Goal: Task Accomplishment & Management: Complete application form

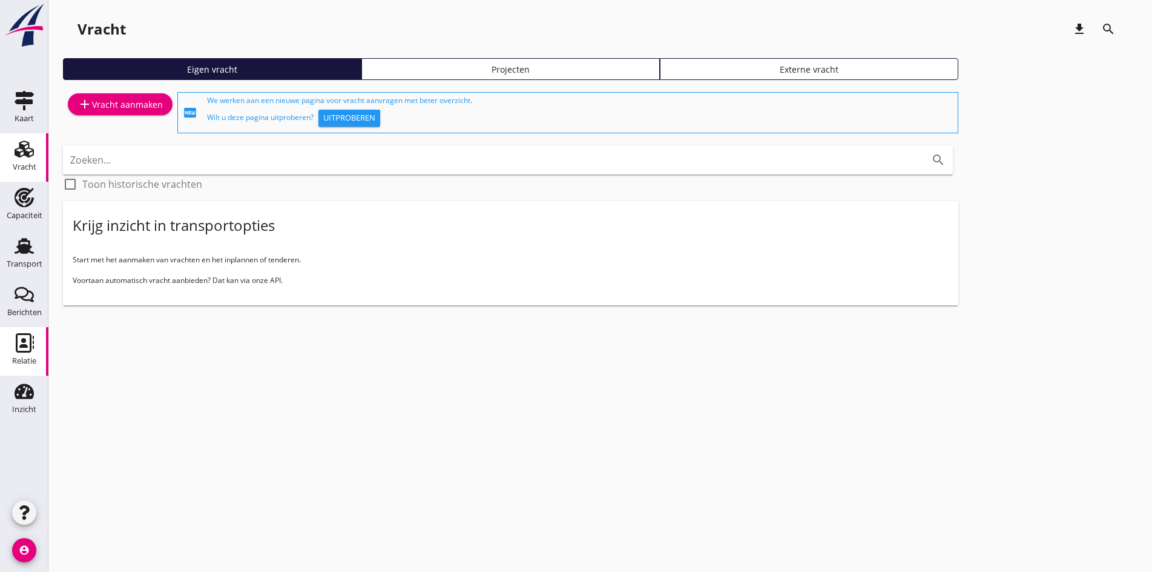
click at [30, 345] on use at bounding box center [25, 342] width 18 height 19
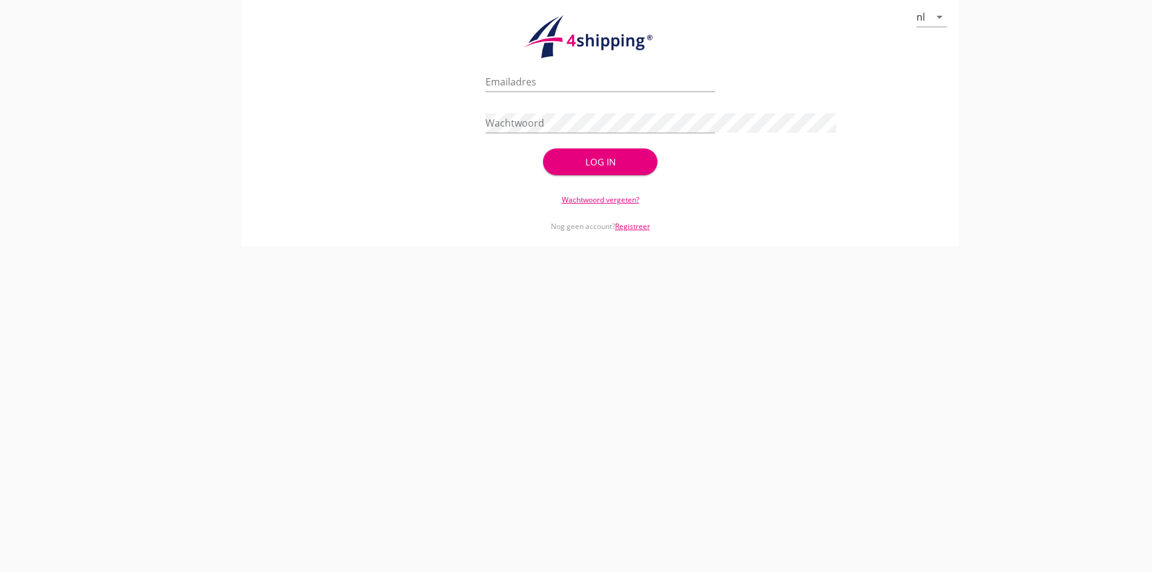
type input "[PERSON_NAME][EMAIL_ADDRESS][DOMAIN_NAME]"
click at [569, 162] on div "Log in" at bounding box center [600, 162] width 76 height 14
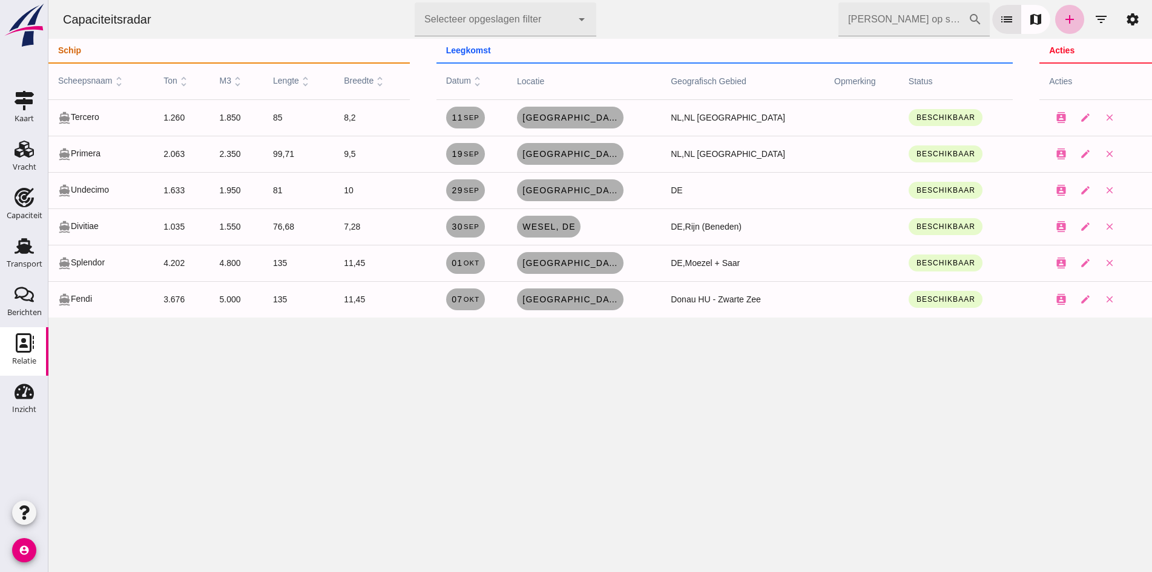
click at [121, 394] on div "Capaciteitsradar Selecteer opgeslagen filter Selecteer opgeslagen filter cancel…" at bounding box center [600, 286] width 1104 height 572
click at [912, 16] on input "[PERSON_NAME] op scheepsnaam" at bounding box center [904, 19] width 130 height 34
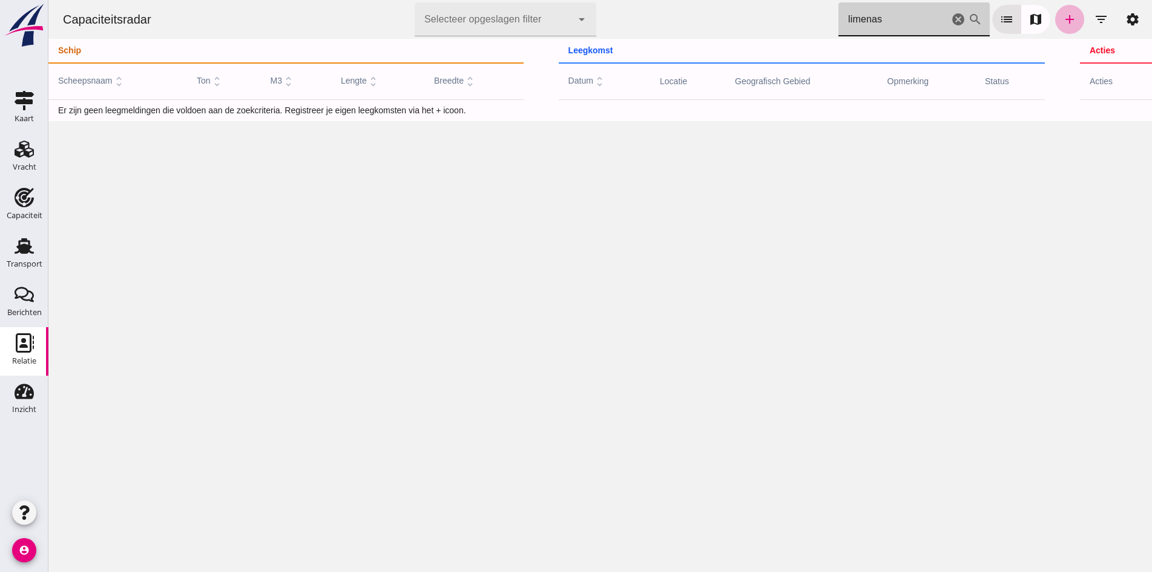
type input "limenas"
click at [1061, 28] on link "add" at bounding box center [1069, 19] width 29 height 29
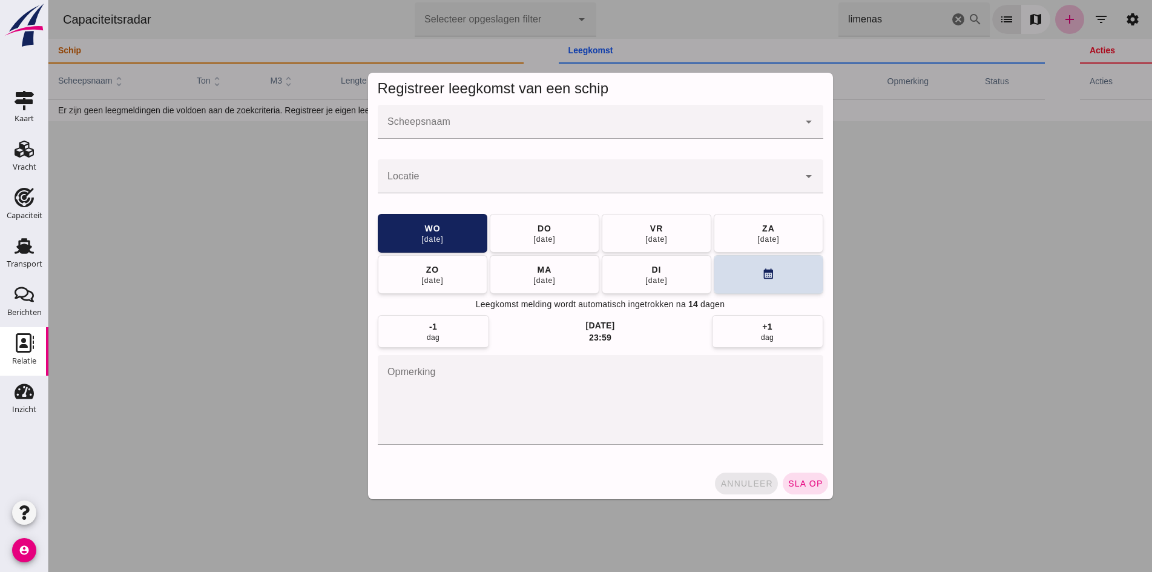
click at [730, 481] on span "annuleer" at bounding box center [746, 483] width 53 height 10
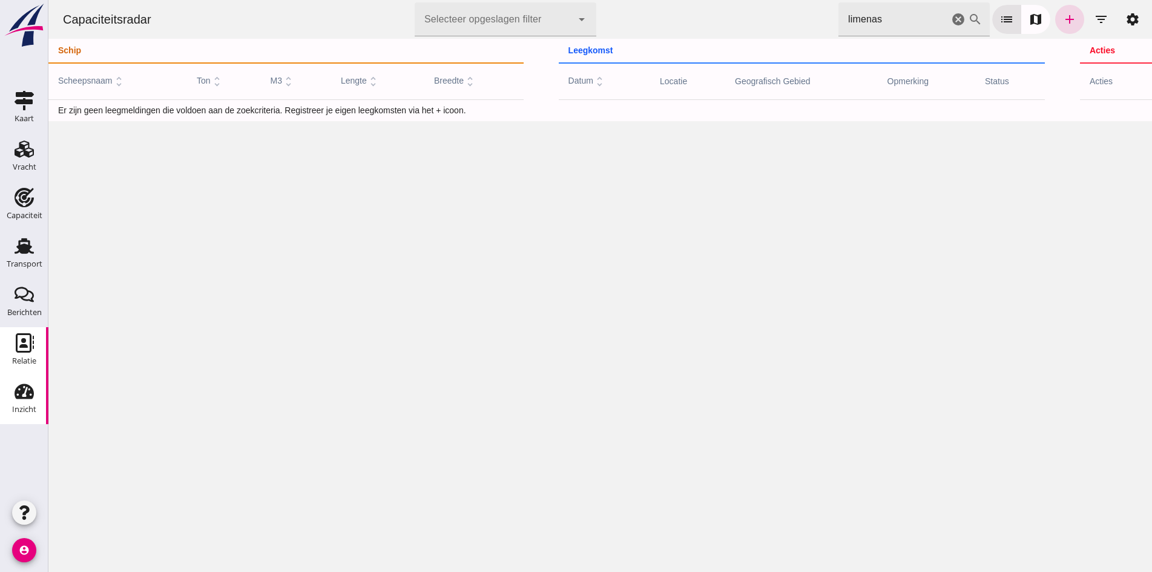
click at [16, 400] on icon "Inzicht" at bounding box center [24, 390] width 19 height 19
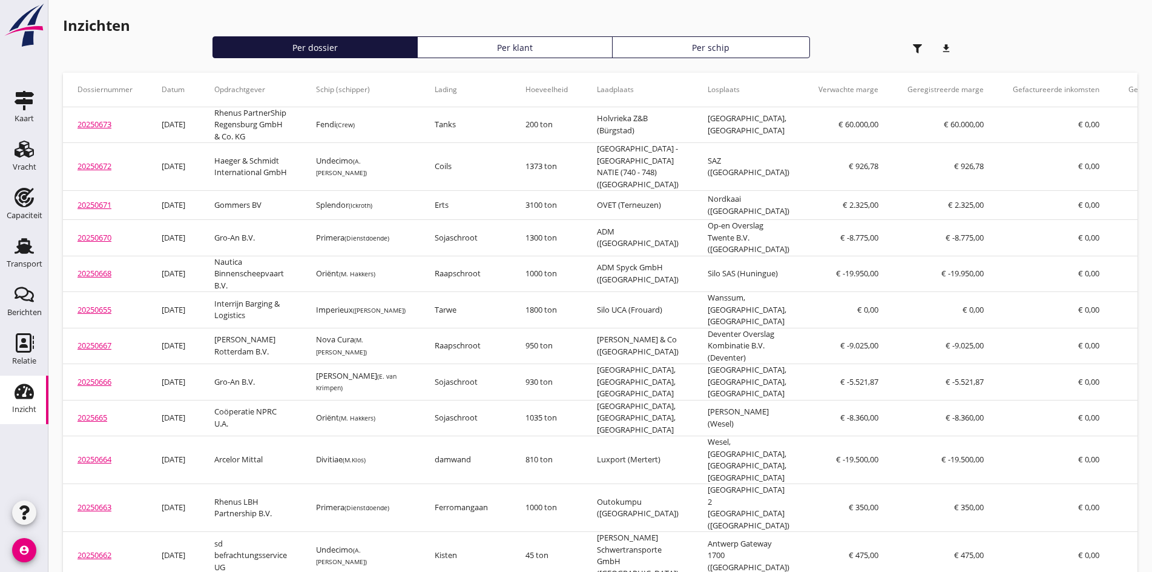
click at [29, 343] on icon "Relatie" at bounding box center [24, 342] width 19 height 19
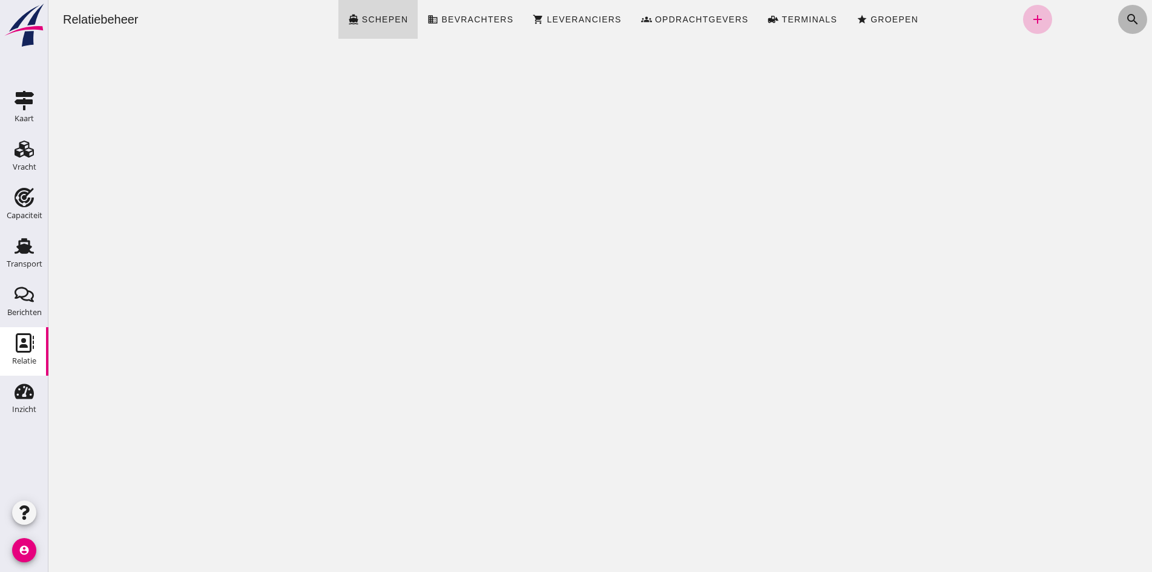
click at [1126, 20] on icon "search" at bounding box center [1133, 19] width 15 height 15
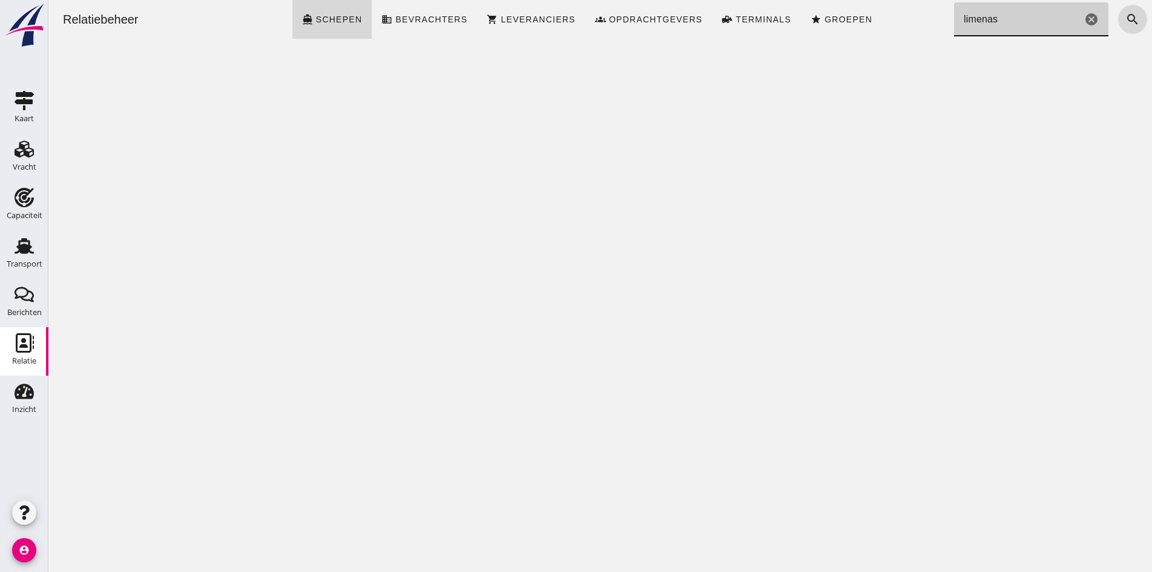
click at [1084, 22] on icon "cancel" at bounding box center [1091, 19] width 15 height 15
click at [845, 114] on div "Relatiebeheer directions_boat Schepen business Bevrachters shopping_cart Levera…" at bounding box center [600, 286] width 1104 height 572
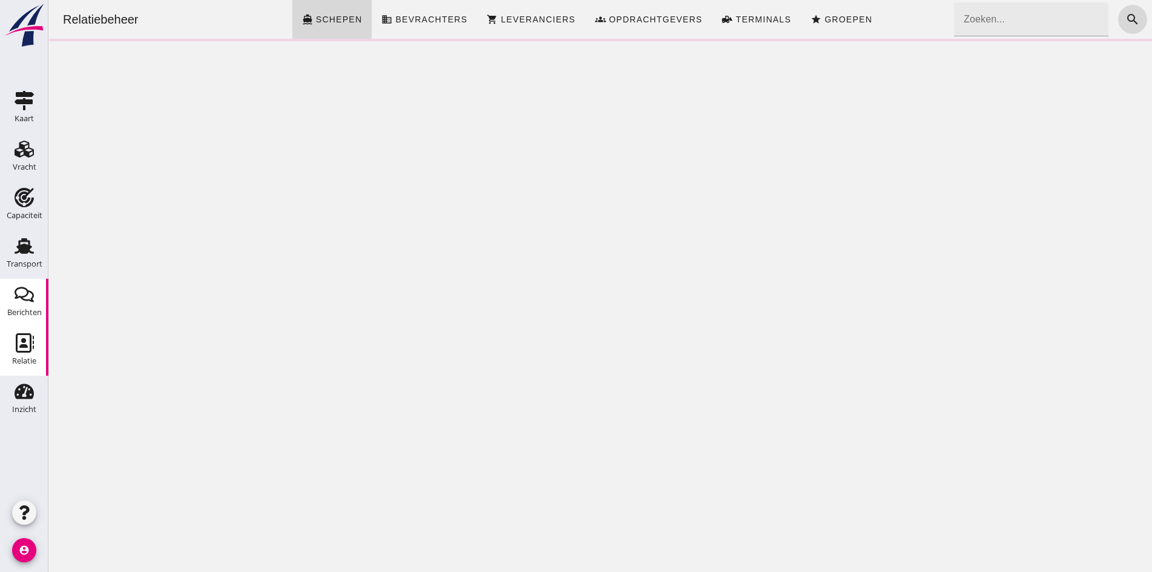
click at [24, 303] on icon "Berichten" at bounding box center [24, 294] width 19 height 19
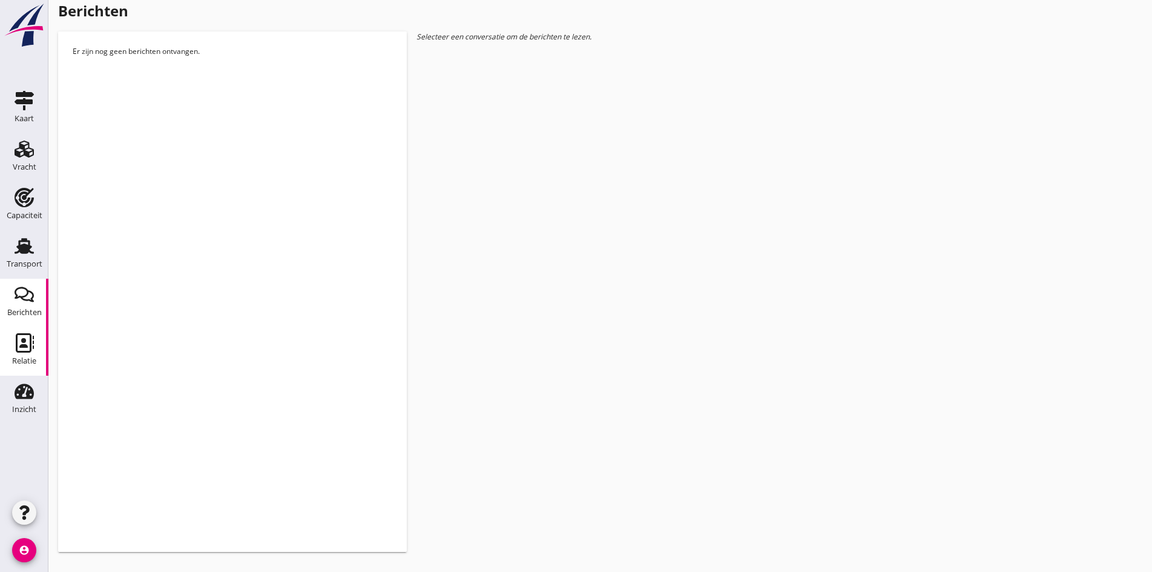
click at [21, 345] on use at bounding box center [25, 342] width 18 height 19
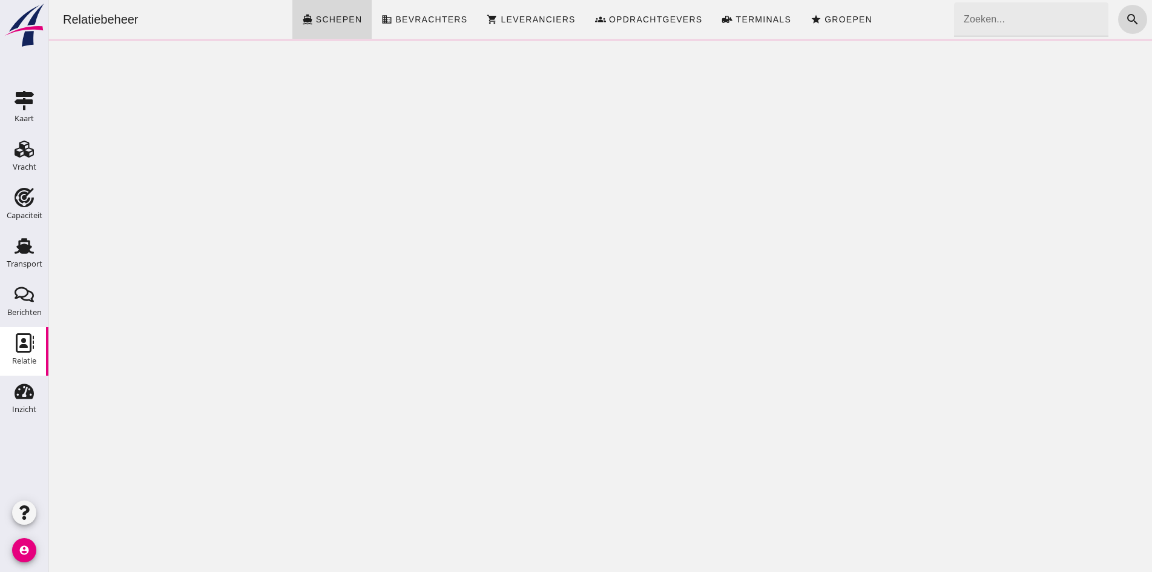
click at [991, 35] on input "Zoeken..." at bounding box center [1027, 19] width 147 height 34
type input "j"
click at [1006, 12] on input "Zoeken..." at bounding box center [1027, 19] width 147 height 34
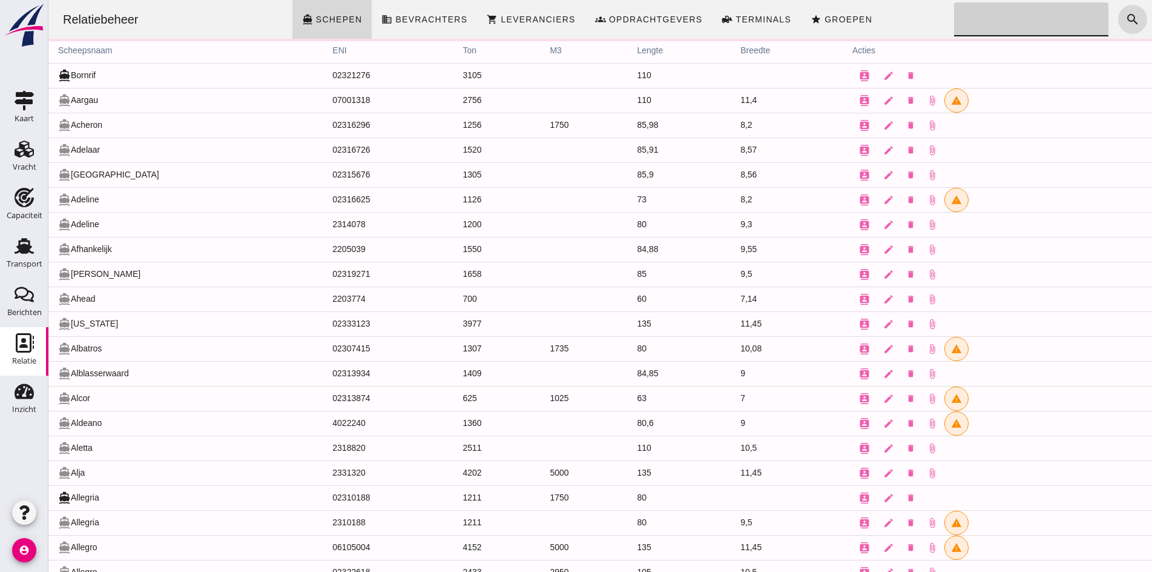
click at [1006, 12] on input "Zoeken..." at bounding box center [1027, 19] width 147 height 34
type input "j"
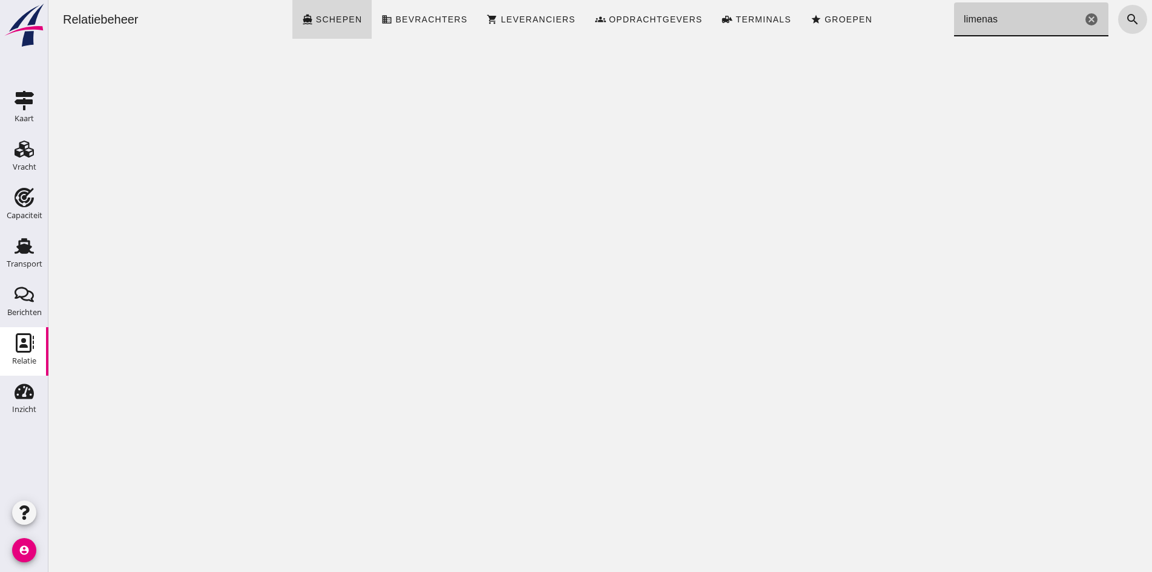
type input "limenas"
click at [1139, 16] on header "Relatiebeheer directions_boat Schepen business Bevrachters shopping_cart Levera…" at bounding box center [600, 19] width 1104 height 39
click at [1133, 19] on button "search" at bounding box center [1132, 19] width 29 height 29
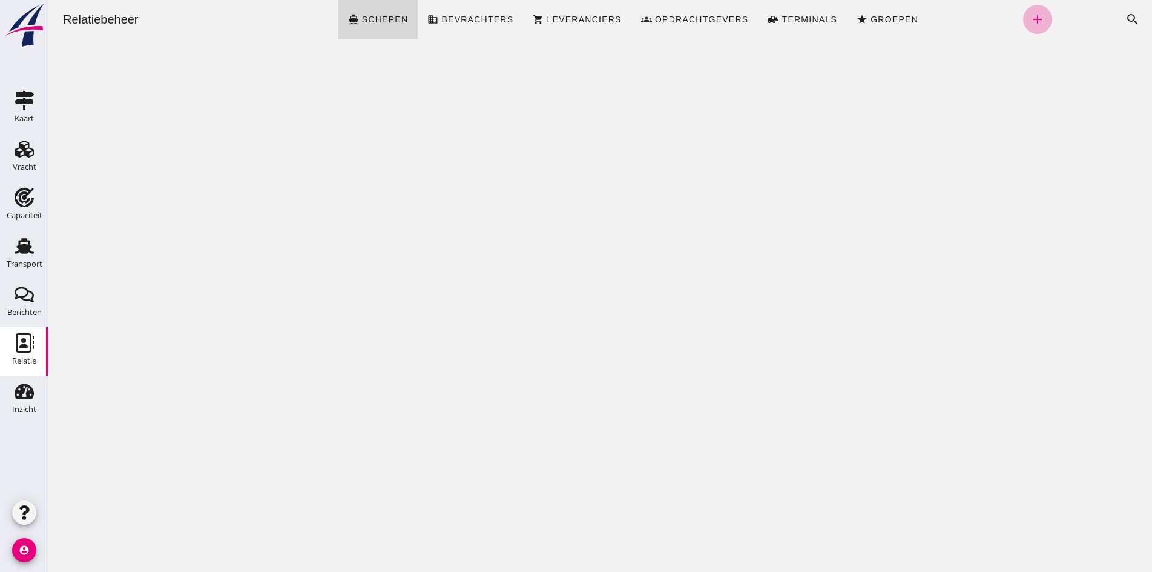
click at [1031, 14] on icon "add" at bounding box center [1038, 19] width 15 height 15
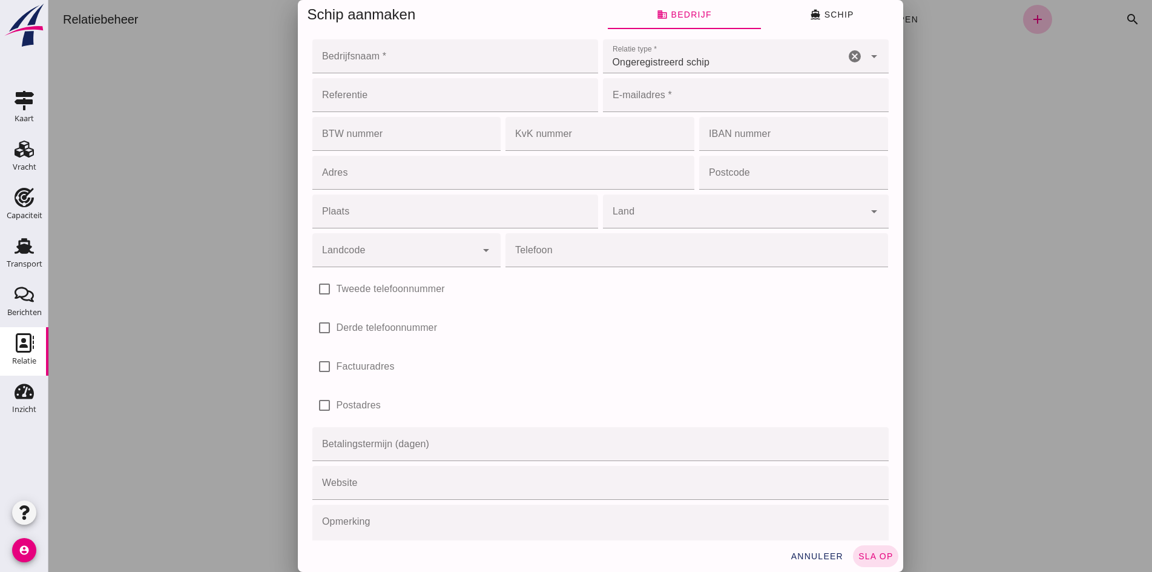
click at [430, 51] on input "Bedrijfsnaam *" at bounding box center [451, 56] width 279 height 34
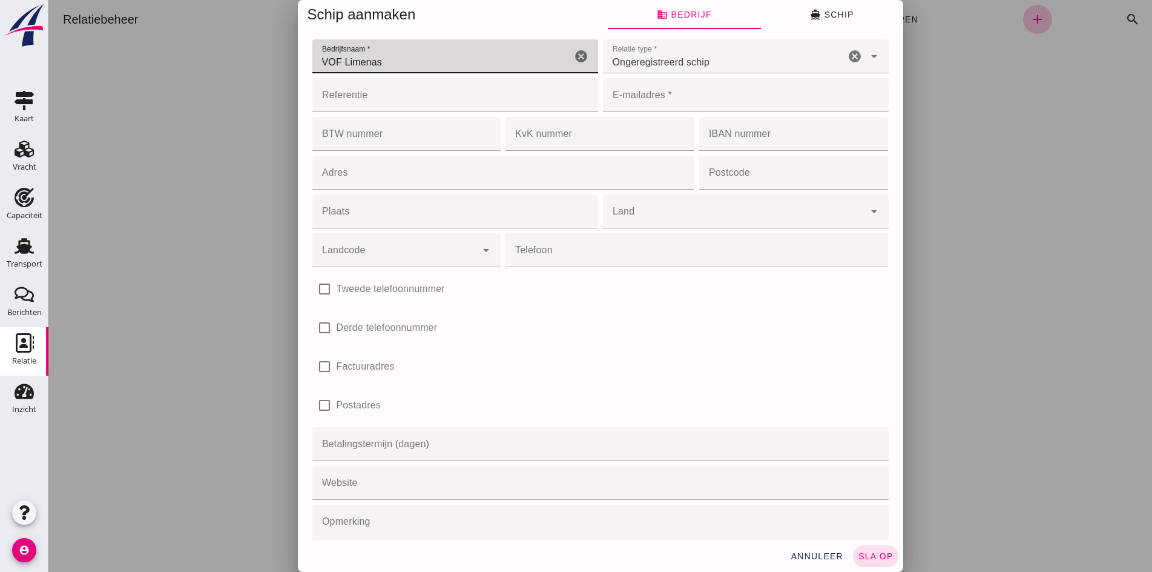
type input "VOF Limenas"
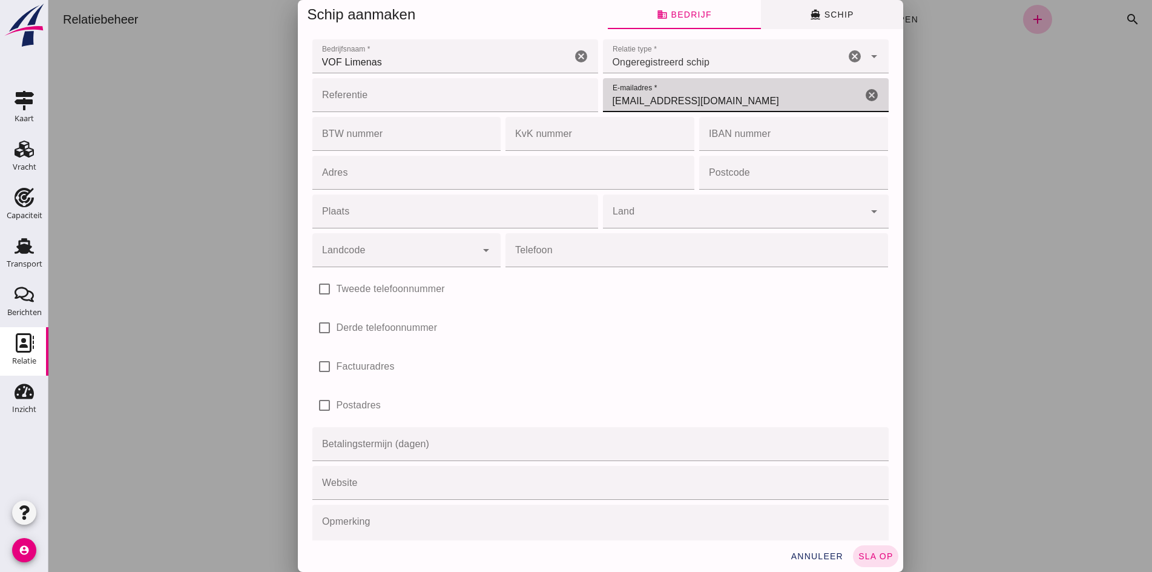
type input "[EMAIL_ADDRESS][DOMAIN_NAME]"
click at [822, 15] on span "directions_boat Schip" at bounding box center [832, 14] width 44 height 11
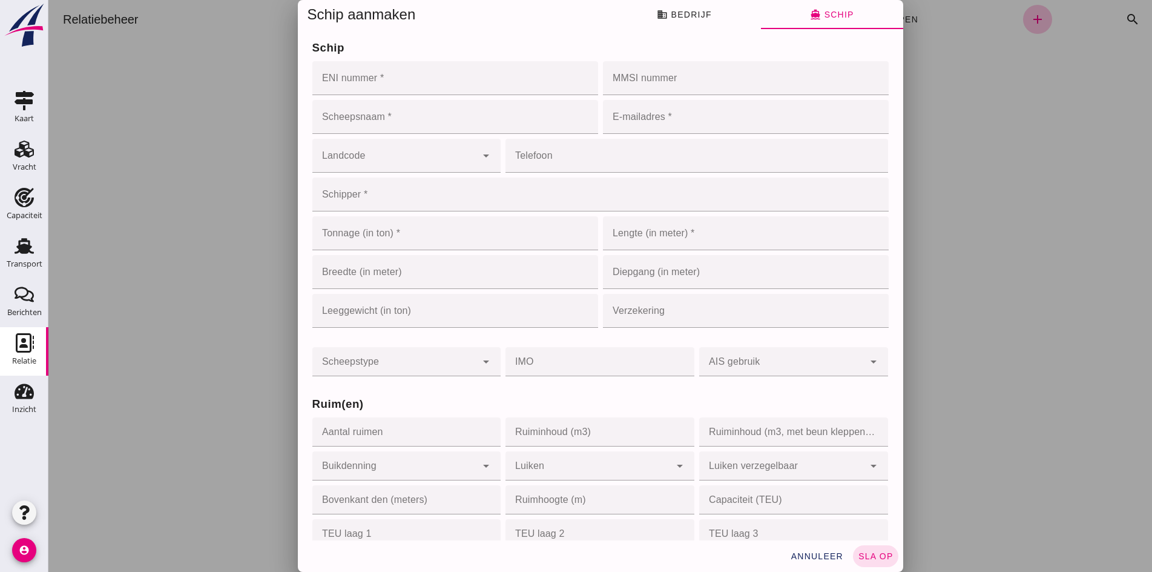
click at [337, 81] on input "ENI nummer *" at bounding box center [451, 78] width 279 height 34
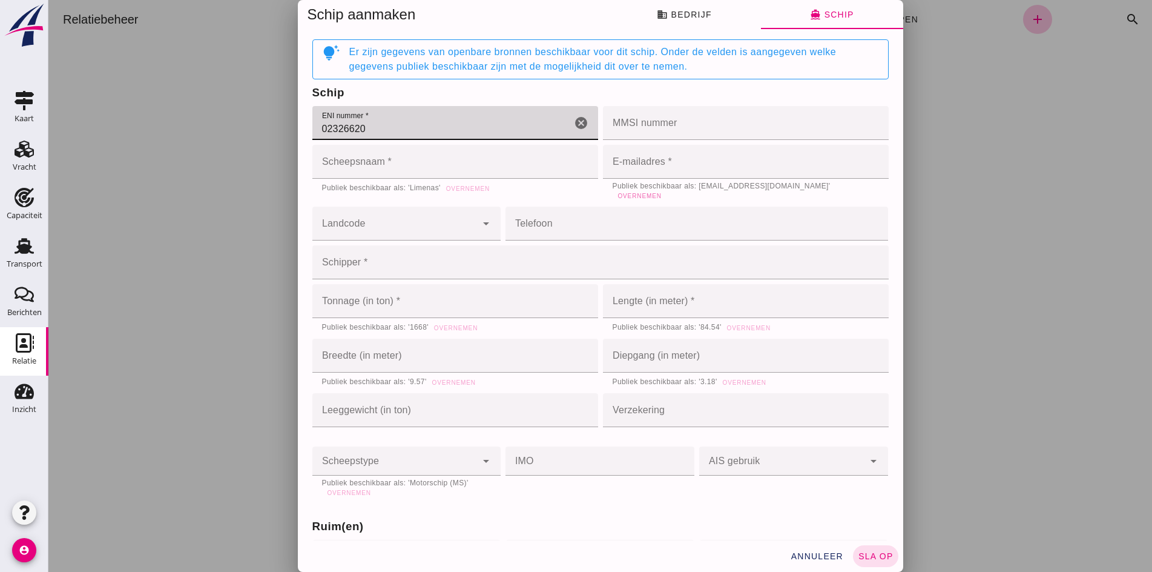
type input "02326620"
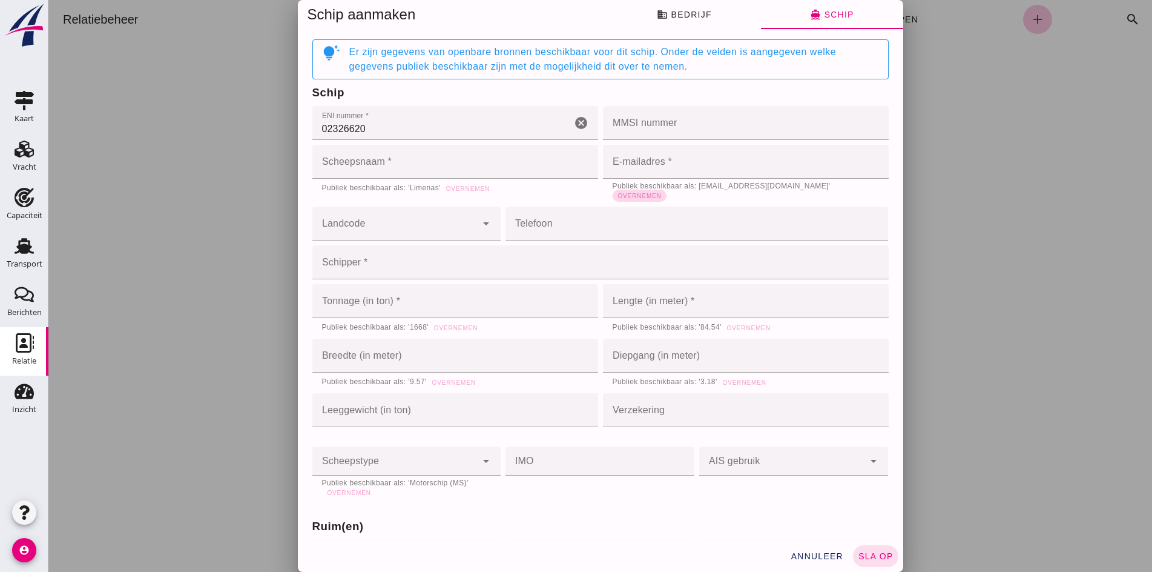
click at [662, 193] on span "Overnemen" at bounding box center [640, 196] width 44 height 7
type input "[EMAIL_ADDRESS][DOMAIN_NAME]"
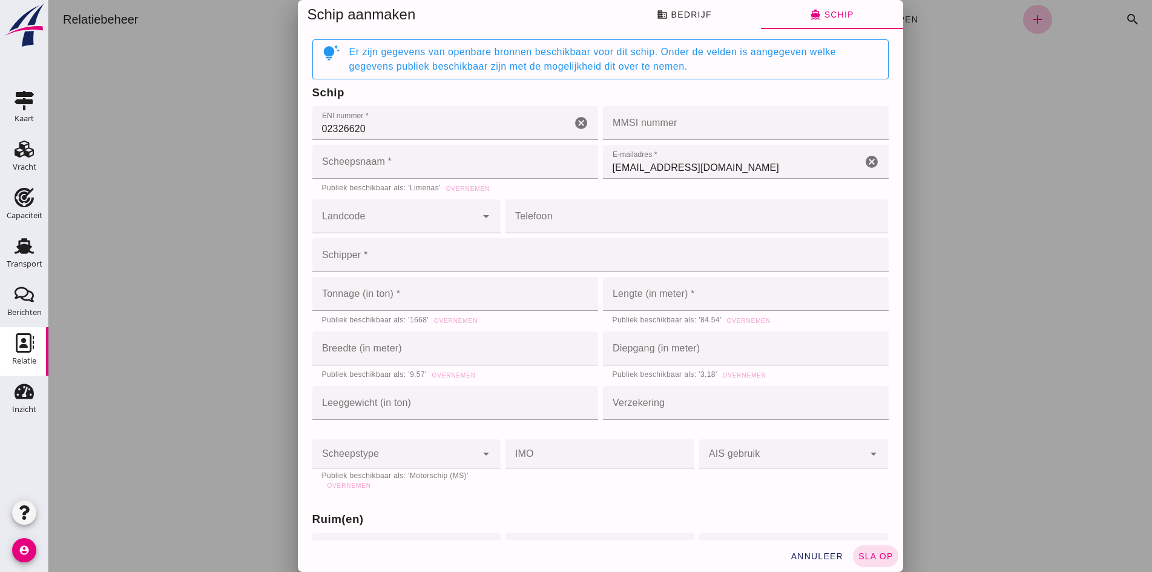
click at [573, 64] on div "Er zijn gegevens van openbare bronnen beschikbaar voor dit schip. Onder de veld…" at bounding box center [613, 59] width 529 height 29
click at [470, 191] on span "Overnemen" at bounding box center [468, 188] width 44 height 7
type input "Limenas"
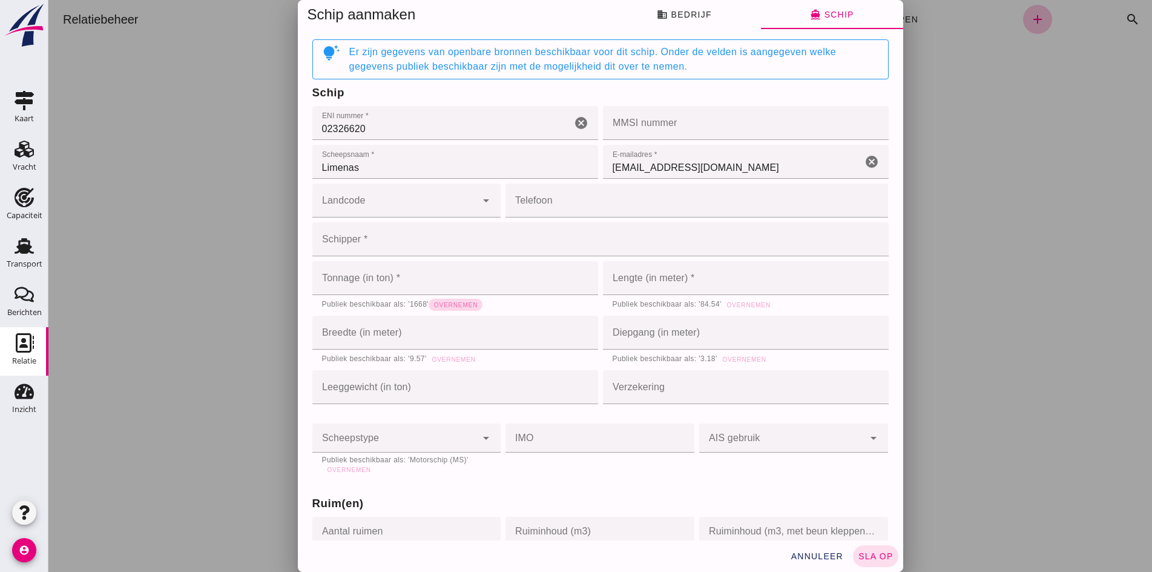
click at [460, 300] on button "Overnemen" at bounding box center [456, 304] width 54 height 12
type input "1668"
click at [455, 360] on span "Overnemen" at bounding box center [454, 359] width 44 height 7
type input "9.57"
click at [733, 305] on span "Overnemen" at bounding box center [749, 305] width 44 height 7
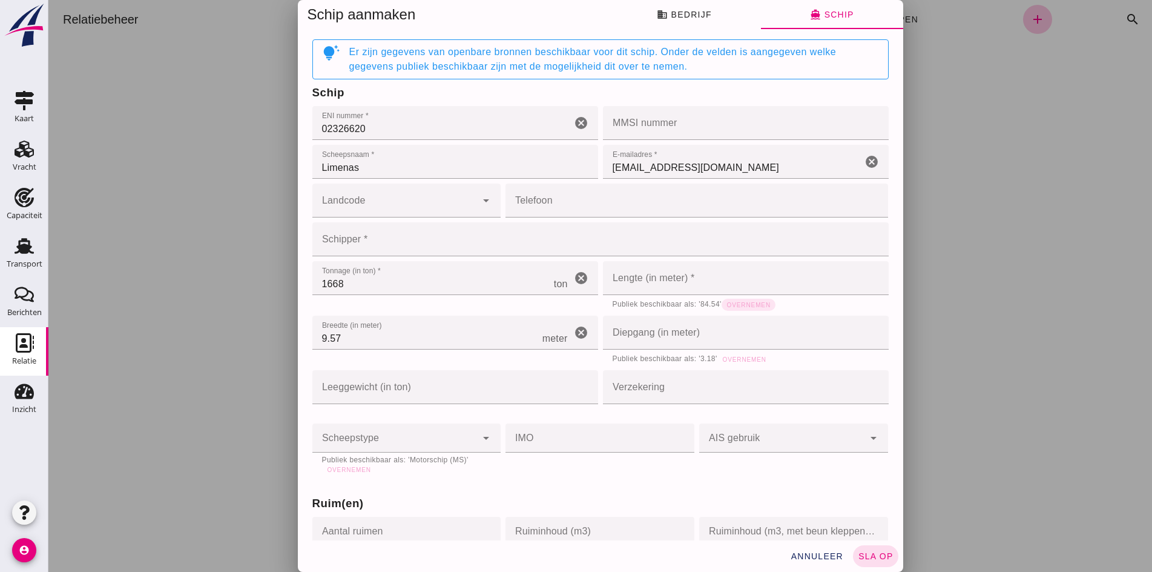
type input "84.54"
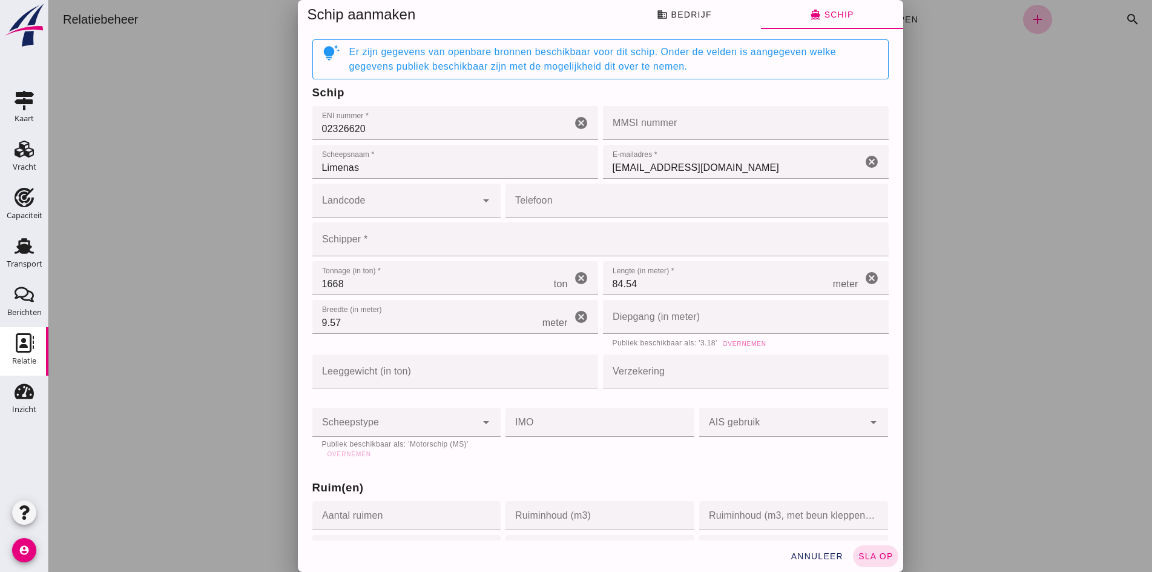
click at [727, 341] on span "Overnemen" at bounding box center [744, 343] width 44 height 7
type input "3.18"
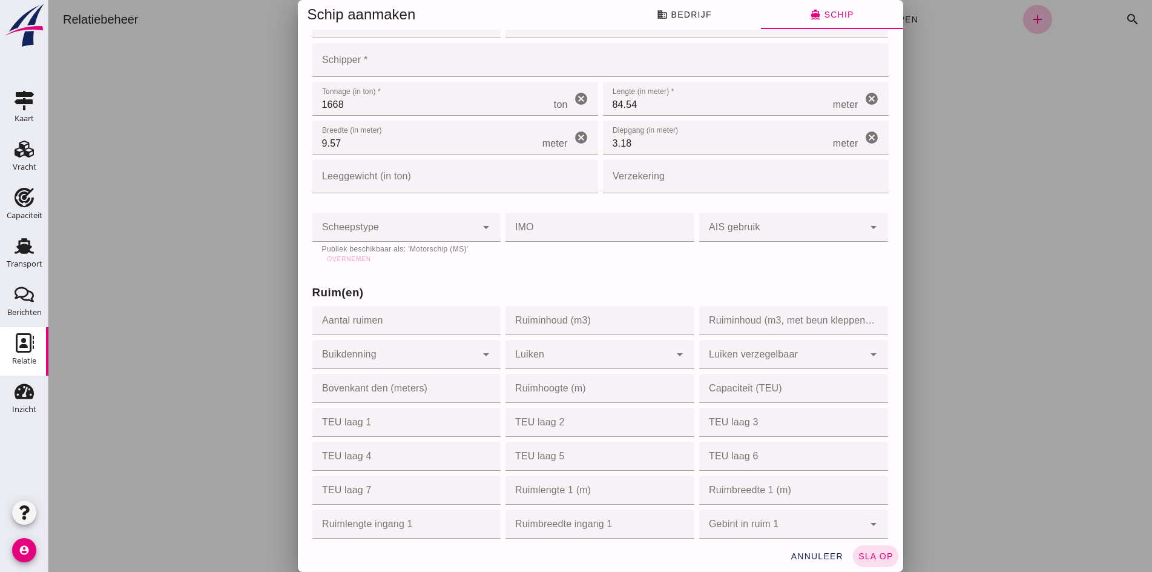
scroll to position [182, 0]
click at [343, 255] on span "Overnemen" at bounding box center [349, 256] width 44 height 7
type input "motor_ship"
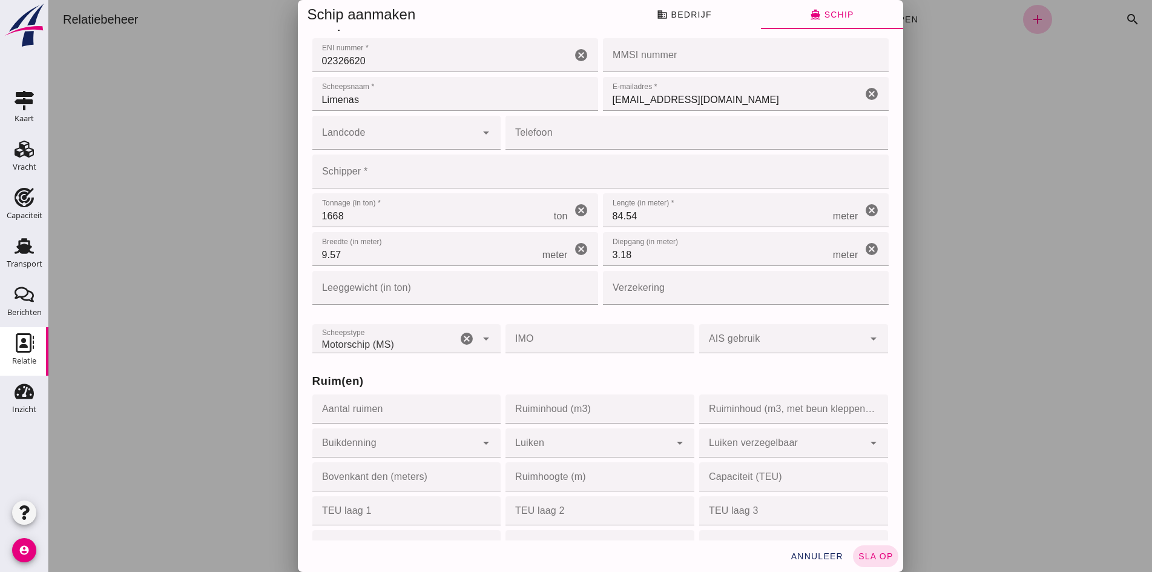
scroll to position [61, 0]
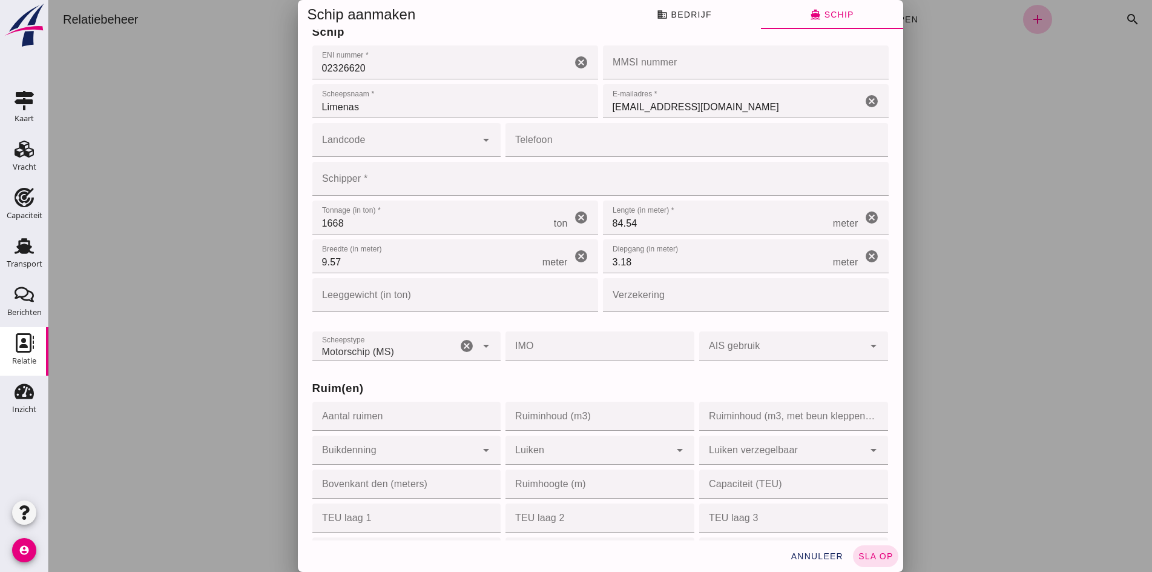
click at [348, 182] on input "Schipper *" at bounding box center [596, 179] width 569 height 34
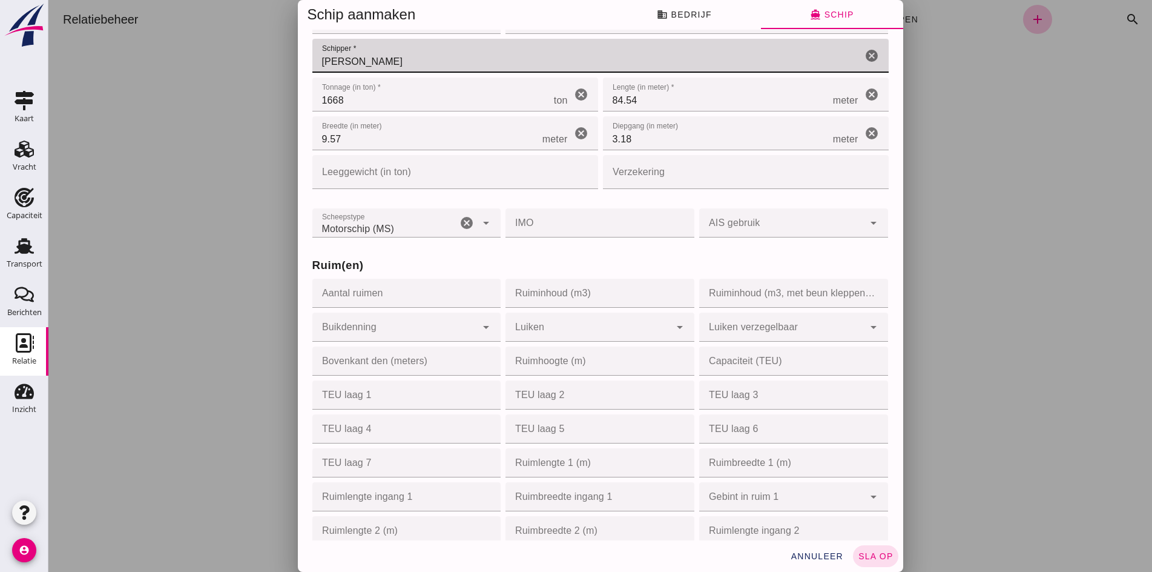
scroll to position [303, 0]
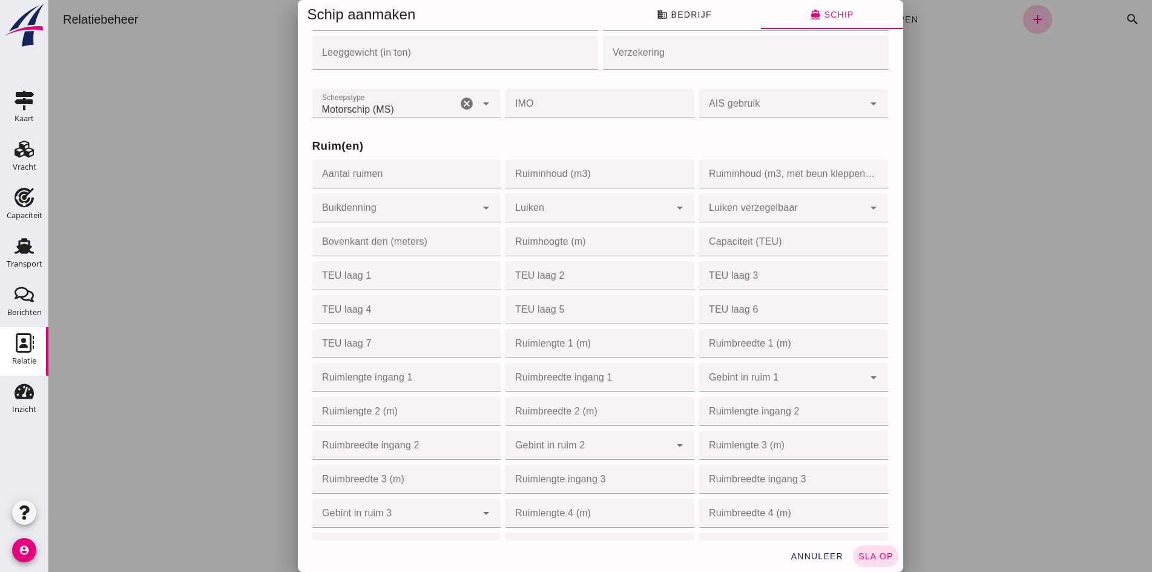
type input "[PERSON_NAME]"
click at [414, 181] on input "Aantal ruimen" at bounding box center [403, 173] width 182 height 29
type input "1"
click at [532, 179] on input "Ruiminhoud (m3)" at bounding box center [597, 173] width 182 height 29
type input "2200"
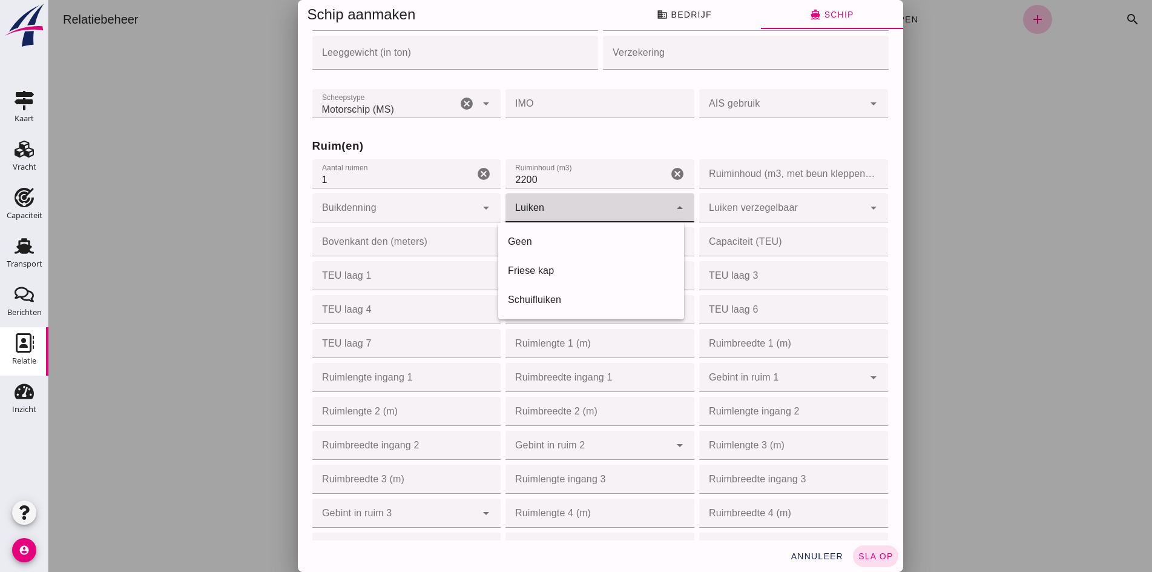
click at [556, 202] on div at bounding box center [588, 207] width 165 height 29
click at [522, 261] on div "Friese kap" at bounding box center [591, 270] width 186 height 29
type input "frisian_hood"
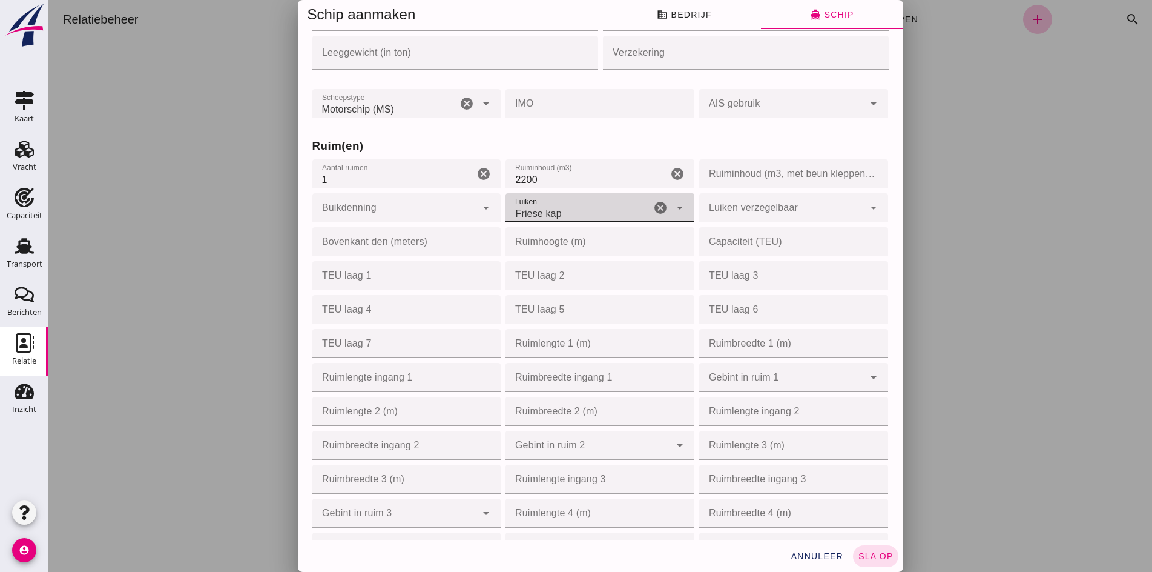
click at [556, 348] on input "Ruimlengte 1 (m)" at bounding box center [597, 343] width 182 height 29
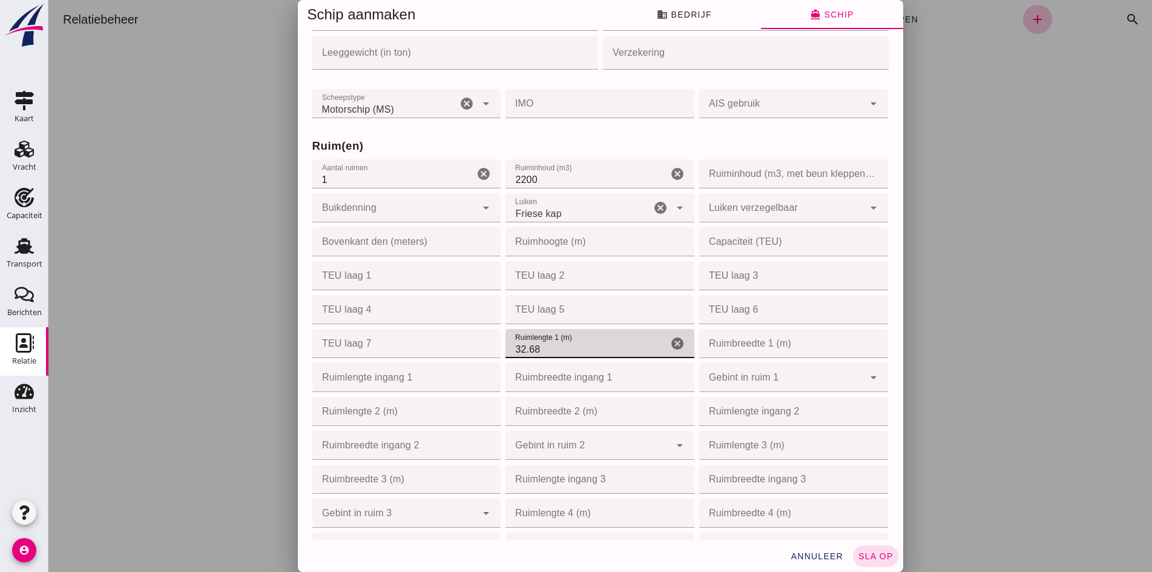
type input "32.68"
click at [539, 418] on input "Ruimbreedte 2 (m)" at bounding box center [597, 411] width 182 height 29
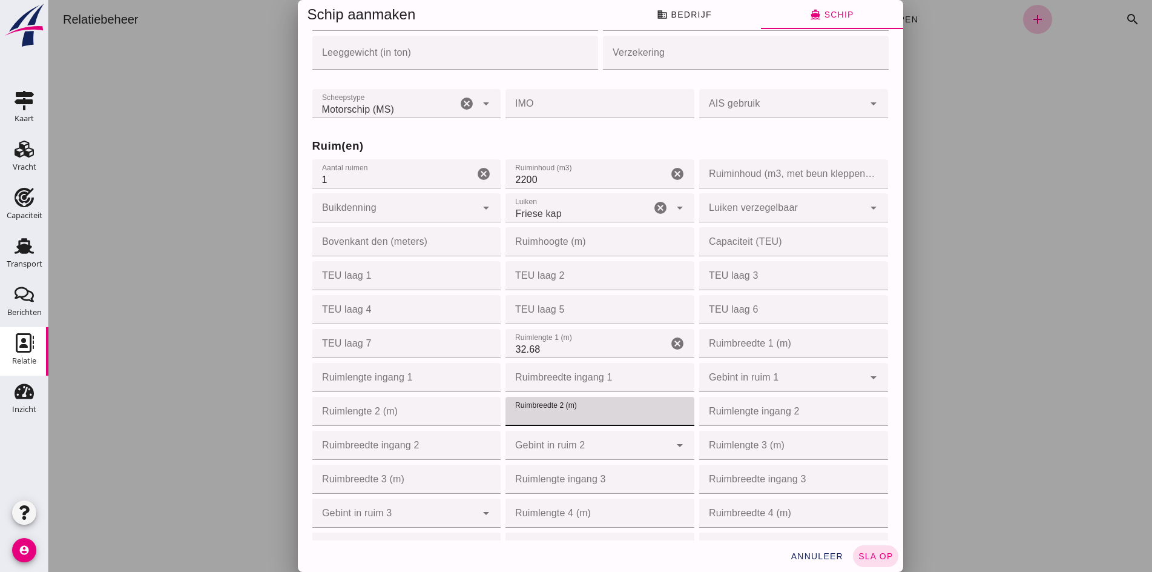
click at [394, 412] on input "Ruimlengte 2 (m)" at bounding box center [403, 411] width 182 height 29
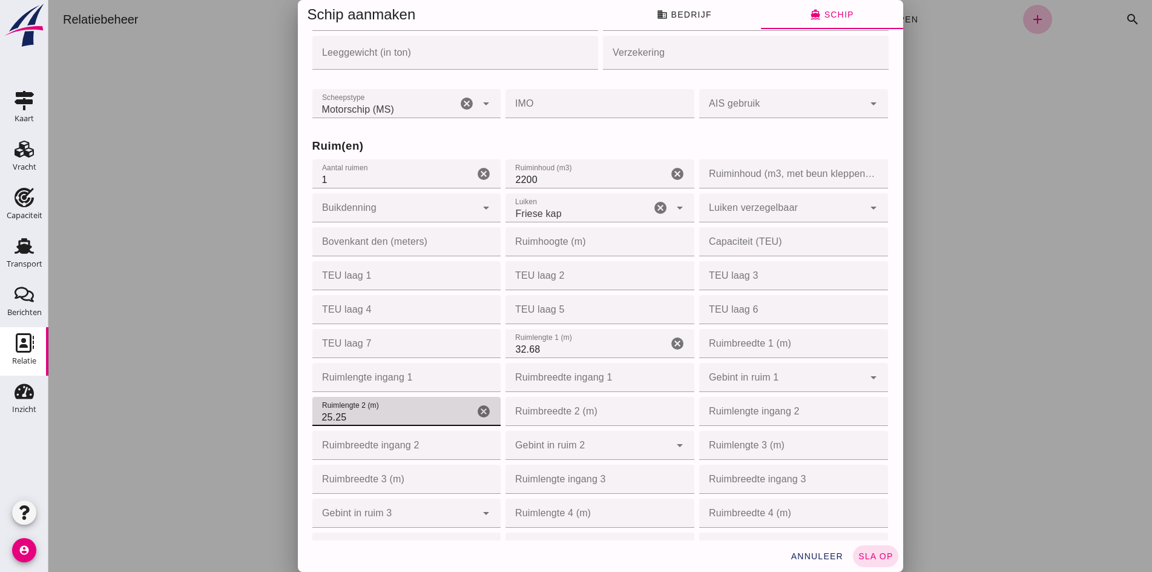
type input "25.25"
click at [513, 423] on input "Ruimbreedte 2 (m)" at bounding box center [597, 411] width 182 height 29
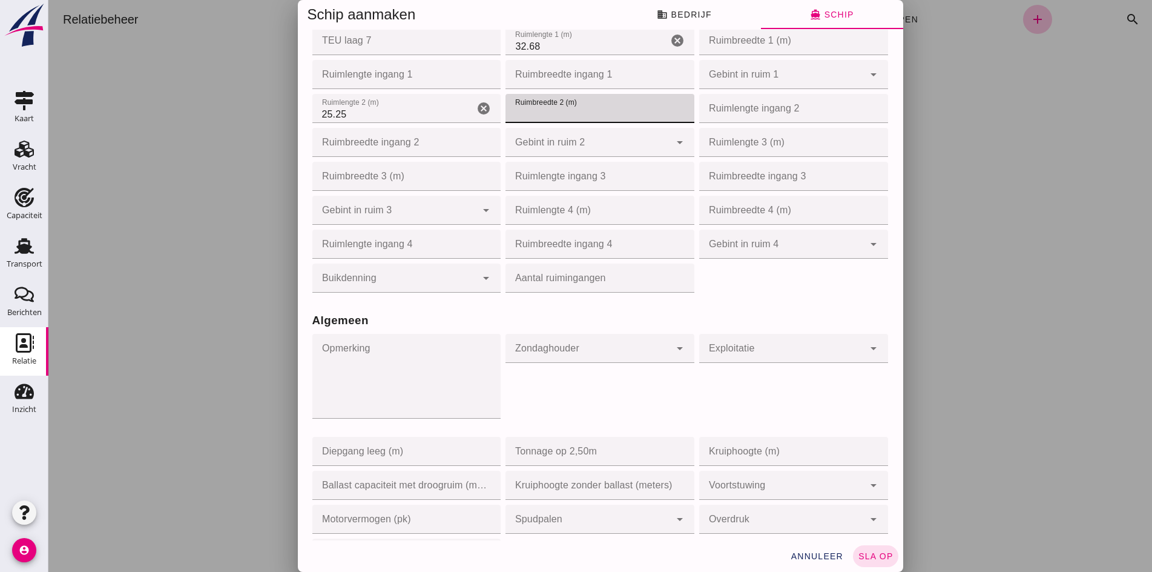
scroll to position [848, 0]
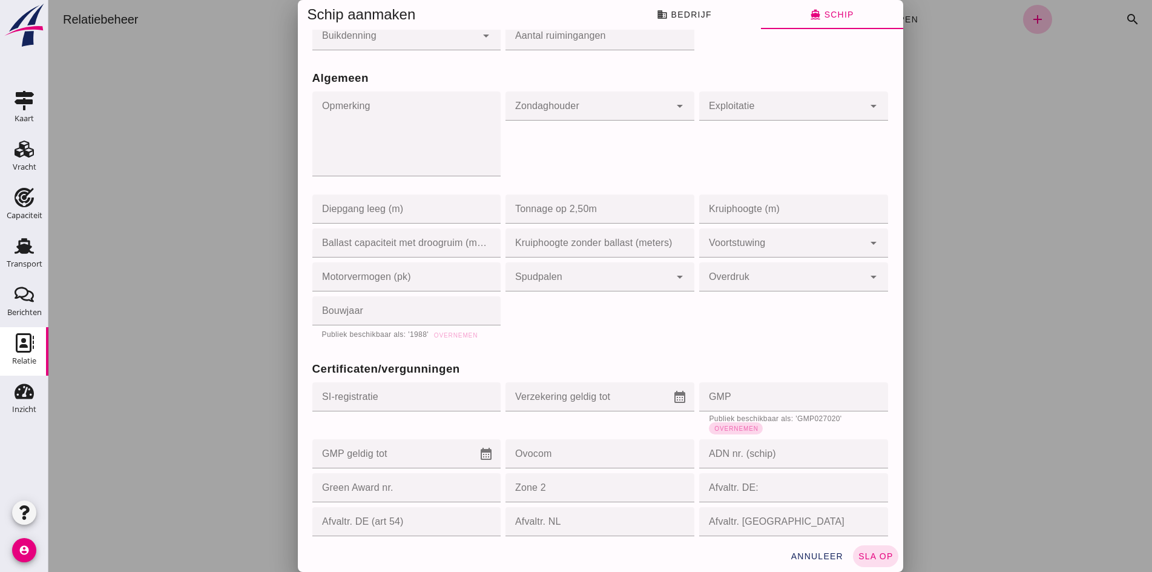
click at [742, 431] on span "Overnemen" at bounding box center [736, 428] width 44 height 7
type input "GMP027020"
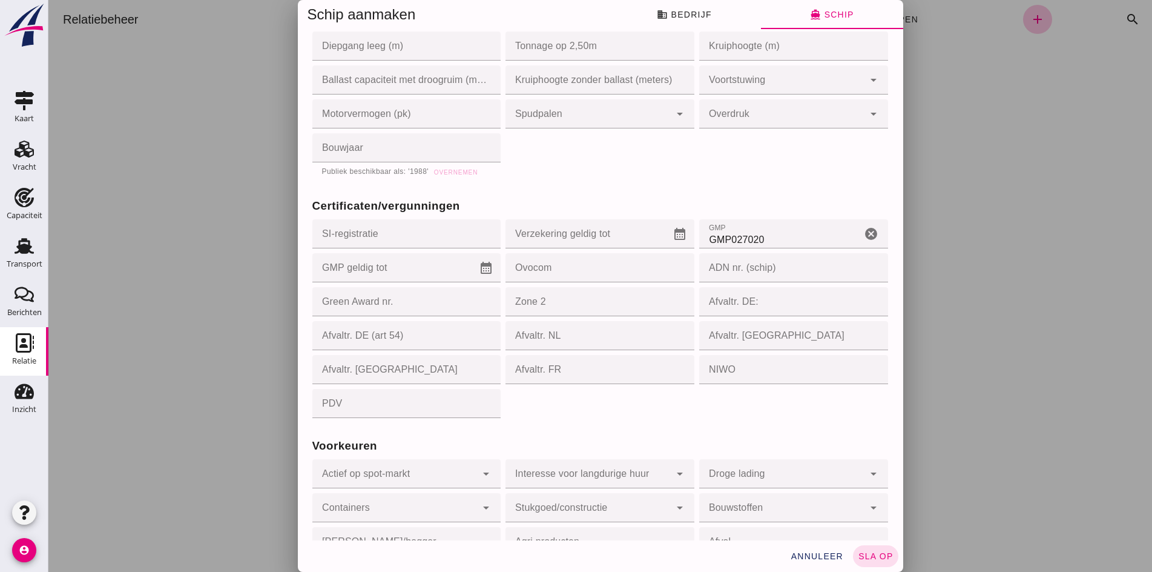
scroll to position [1029, 0]
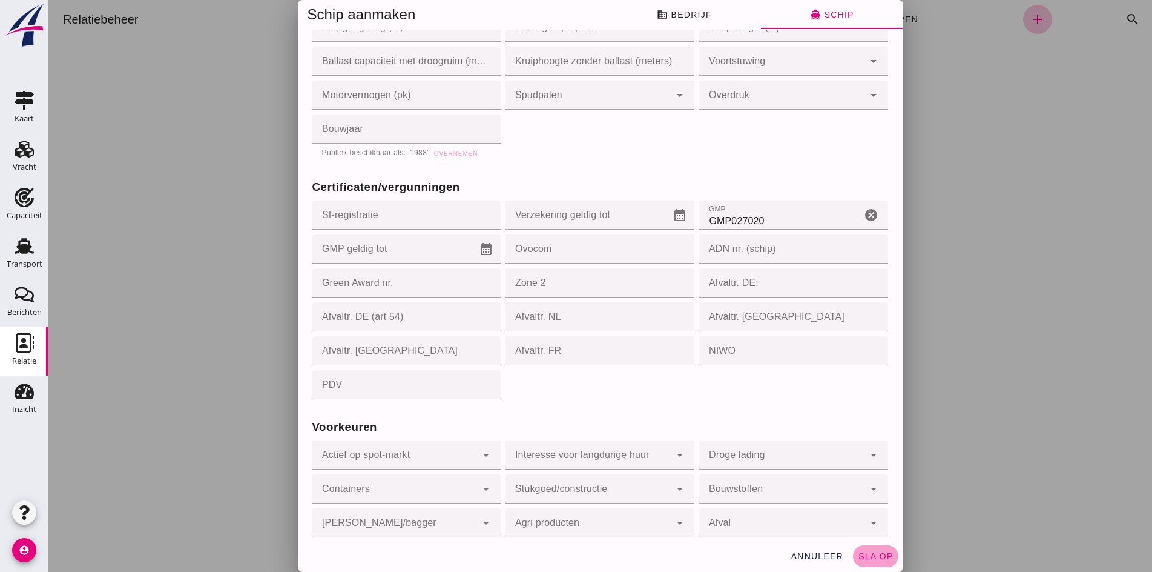
click at [868, 553] on span "sla op" at bounding box center [876, 556] width 36 height 10
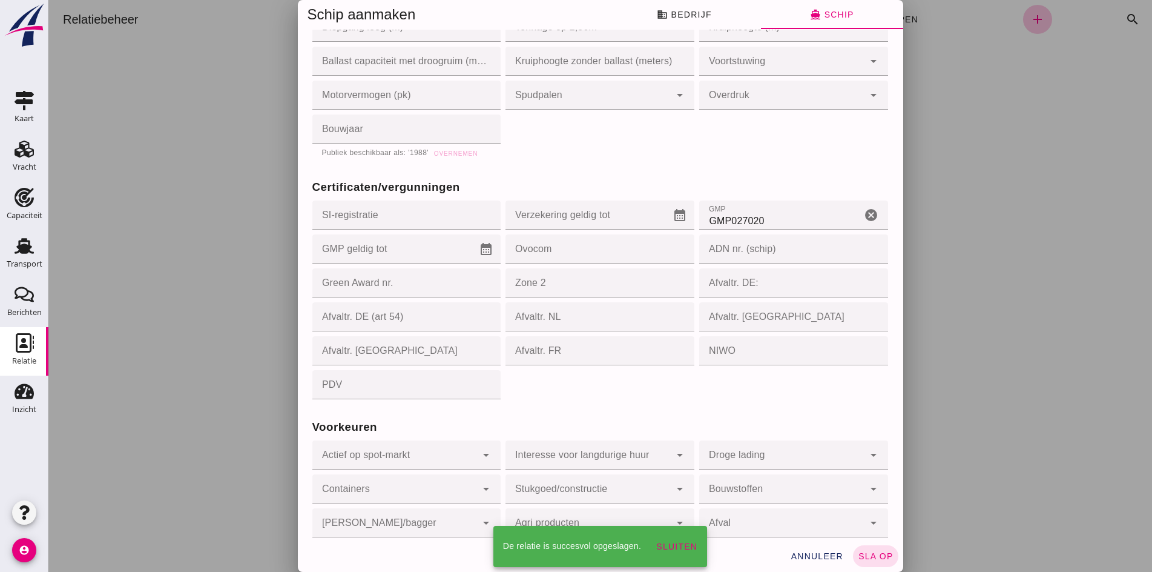
click at [670, 542] on span "Sluiten" at bounding box center [677, 546] width 42 height 10
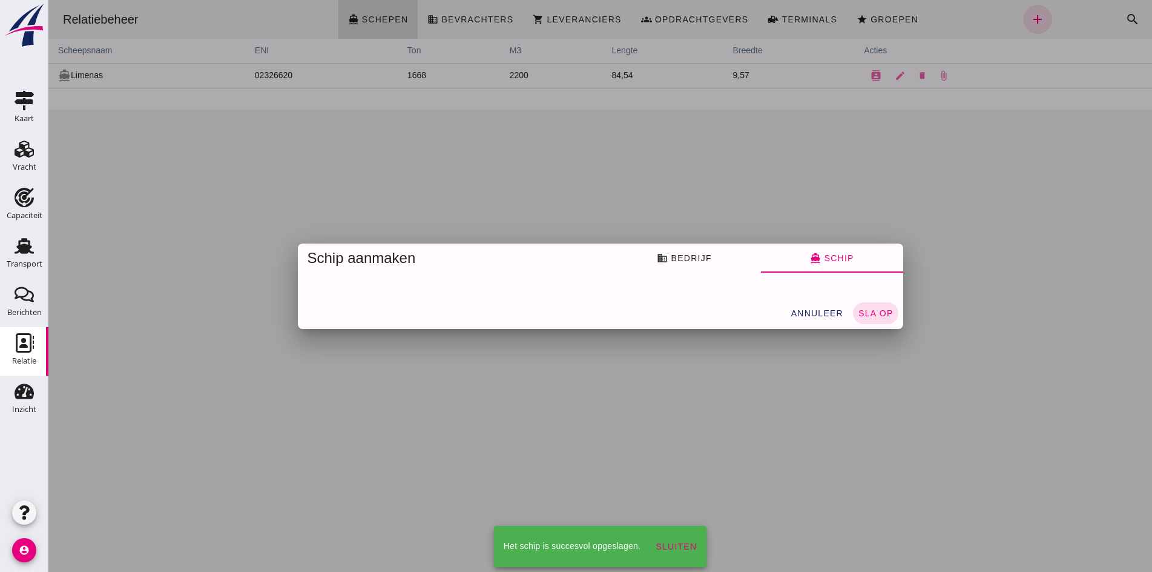
scroll to position [0, 0]
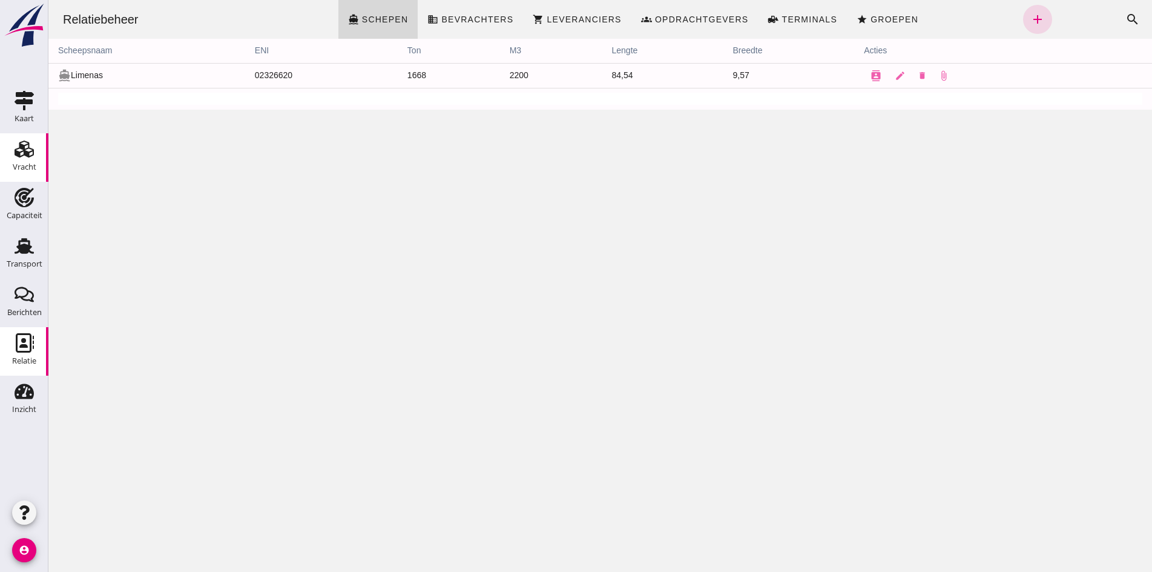
click at [26, 156] on use at bounding box center [24, 148] width 19 height 17
